Goal: Information Seeking & Learning: Learn about a topic

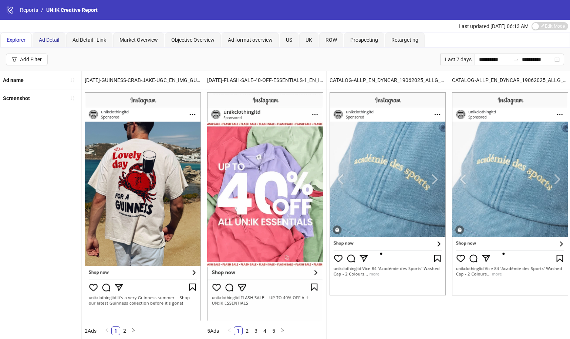
click at [49, 38] on span "Ad Detail" at bounding box center [49, 40] width 20 height 6
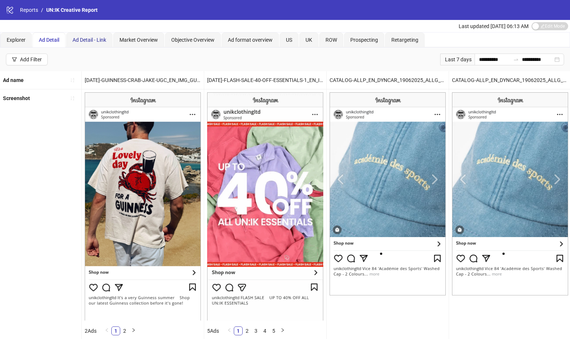
click at [106, 41] on span "Ad Detail - Link" at bounding box center [89, 40] width 34 height 6
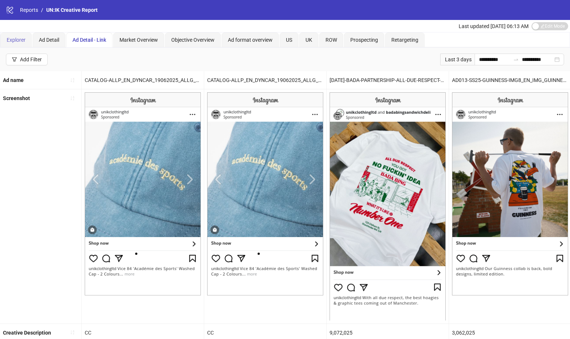
click at [16, 45] on div "Explorer" at bounding box center [15, 40] width 31 height 15
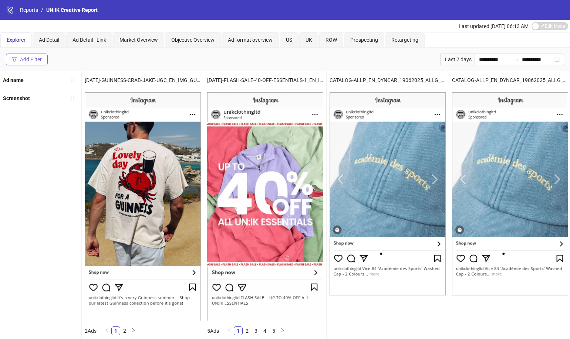
click at [37, 58] on div "Add Filter" at bounding box center [31, 60] width 22 height 6
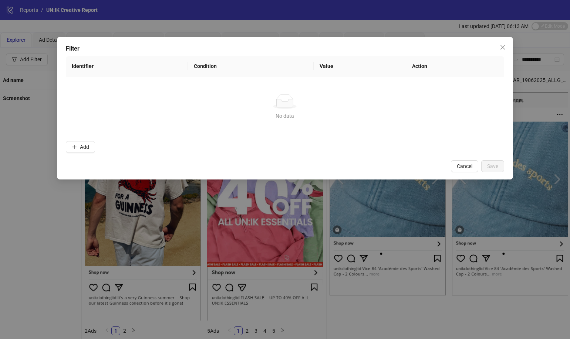
click at [502, 48] on icon "close" at bounding box center [502, 47] width 6 height 6
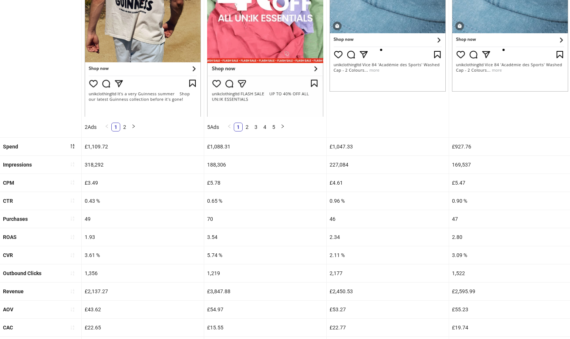
scroll to position [205, 0]
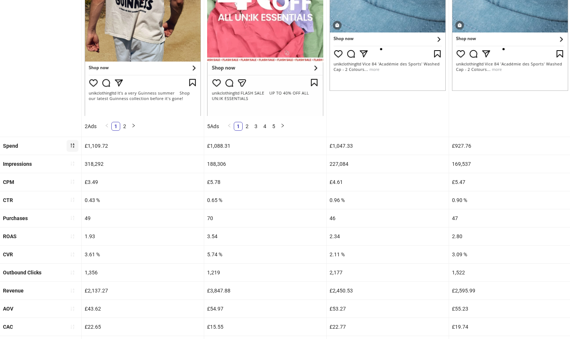
click at [70, 145] on icon "sort-descending" at bounding box center [72, 145] width 5 height 5
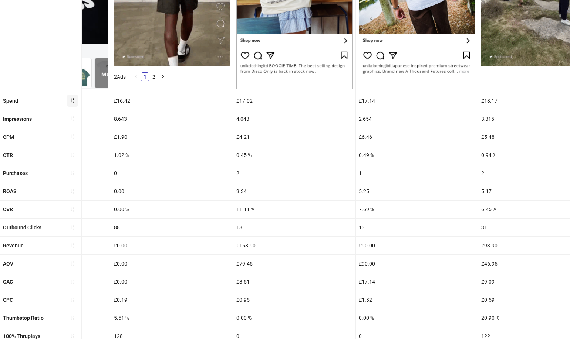
scroll to position [250, 0]
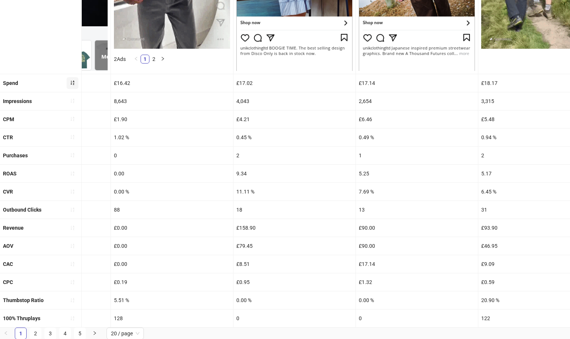
click at [73, 82] on icon "sort-ascending" at bounding box center [72, 82] width 5 height 5
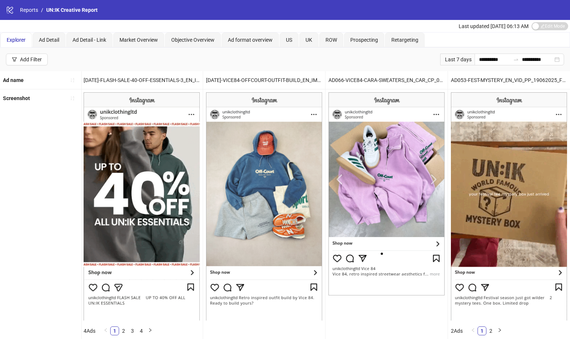
scroll to position [18, 0]
